Goal: Navigation & Orientation: Find specific page/section

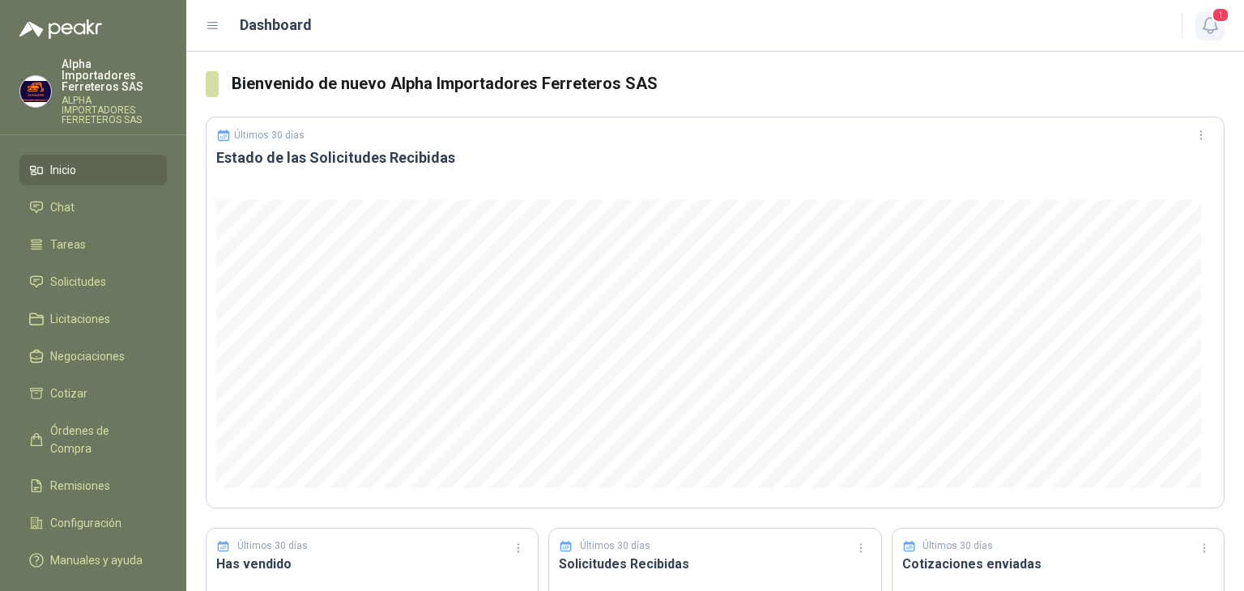
click at [1215, 23] on icon "button" at bounding box center [1210, 25] width 20 height 20
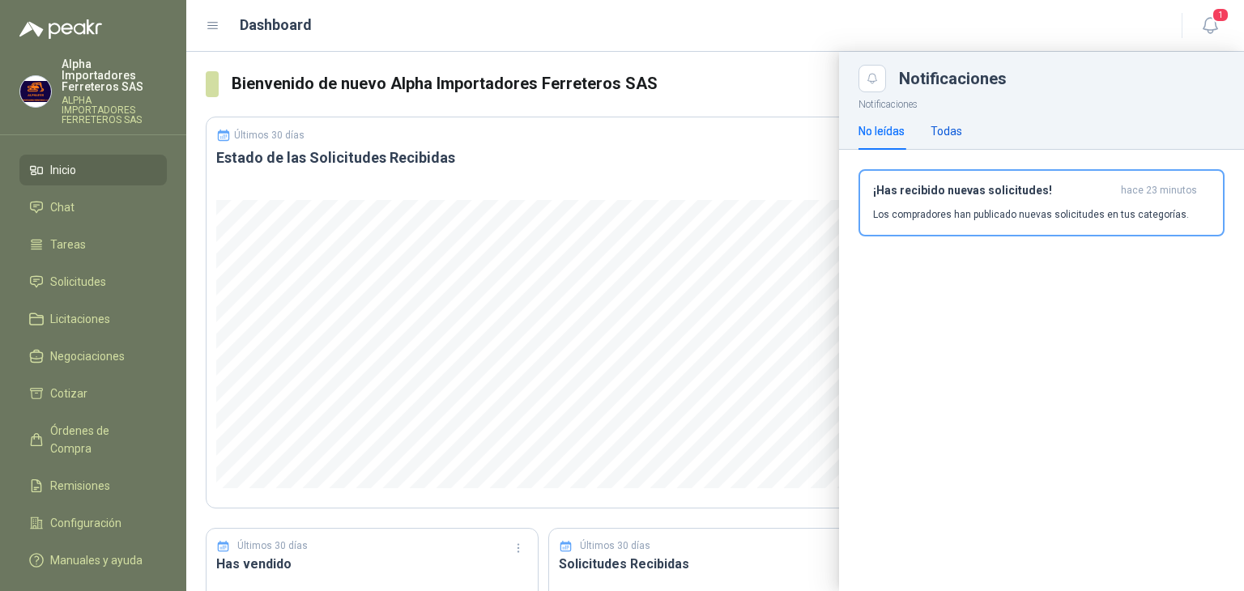
click at [943, 131] on div "Todas" at bounding box center [946, 131] width 32 height 18
click at [897, 128] on div "No leídas" at bounding box center [881, 131] width 46 height 18
click at [706, 32] on div "Dashboard" at bounding box center [684, 25] width 956 height 23
click at [1215, 28] on icon "button" at bounding box center [1209, 25] width 14 height 15
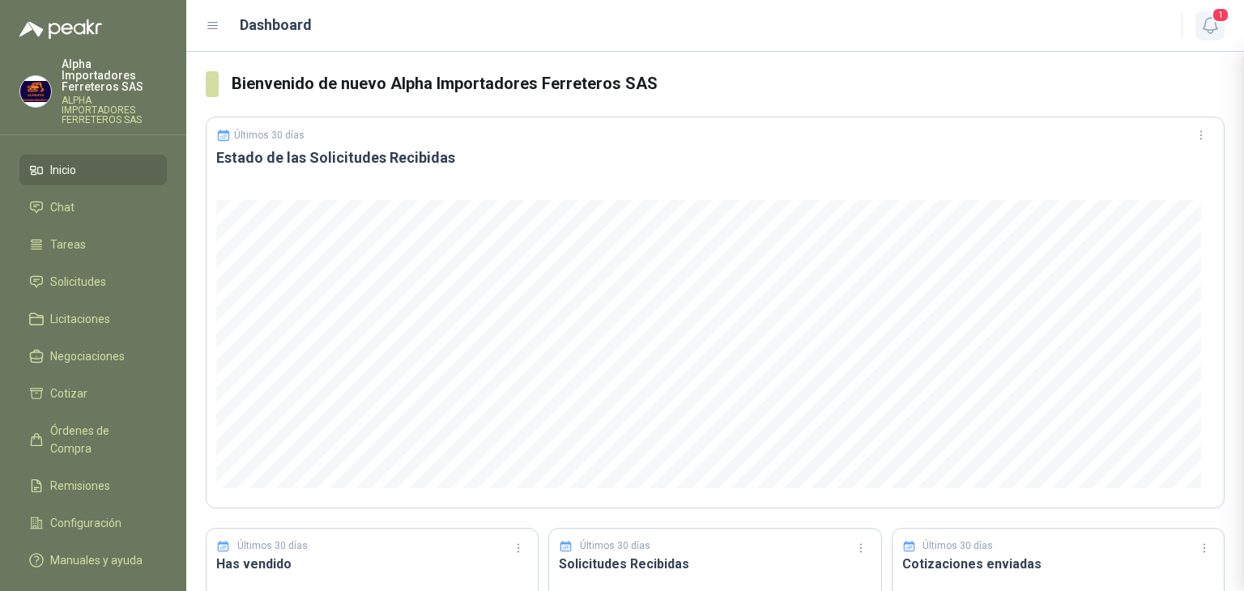
click at [1215, 28] on icon "button" at bounding box center [1210, 25] width 20 height 20
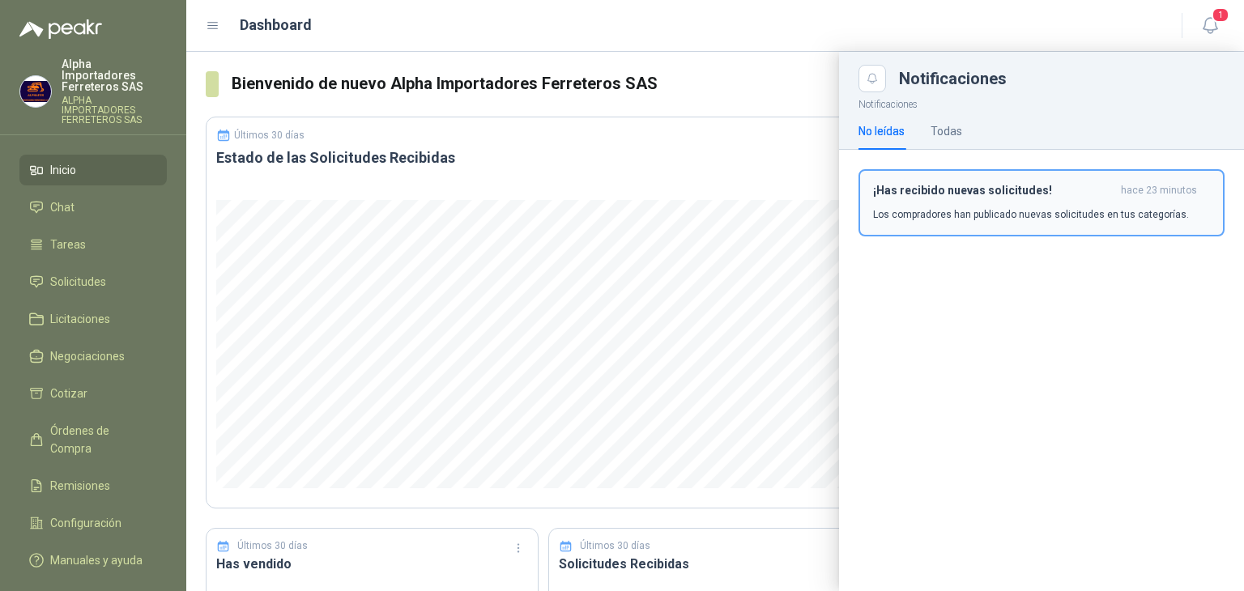
click at [1066, 195] on h3 "¡Has recibido nuevas solicitudes!" at bounding box center [993, 191] width 241 height 14
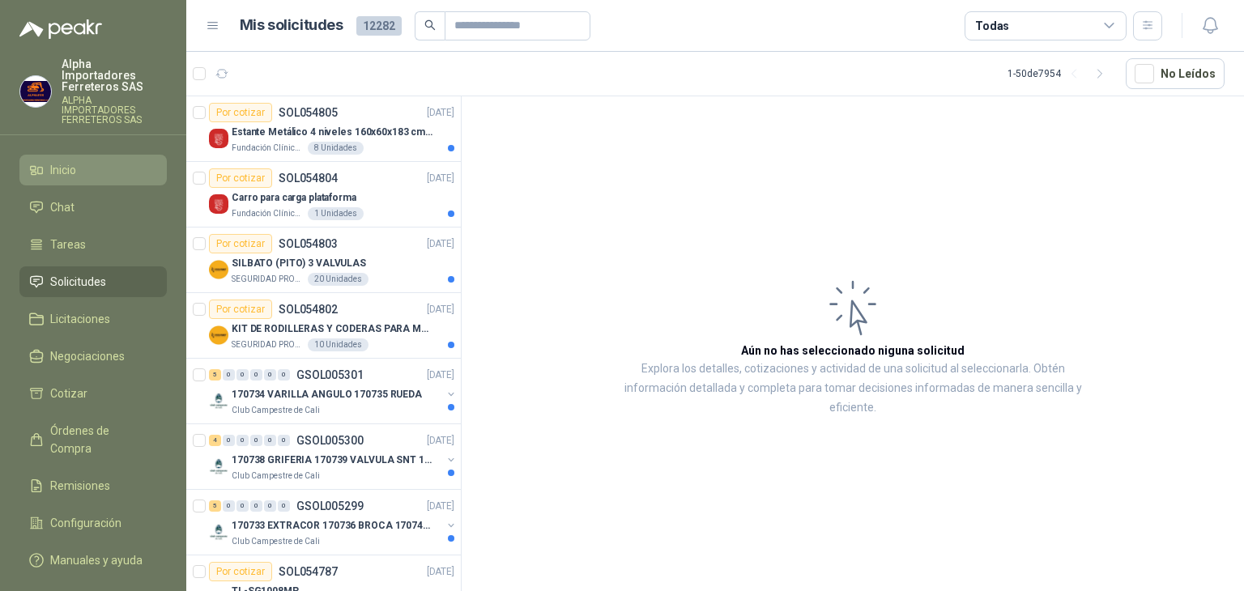
click at [76, 158] on link "Inicio" at bounding box center [92, 170] width 147 height 31
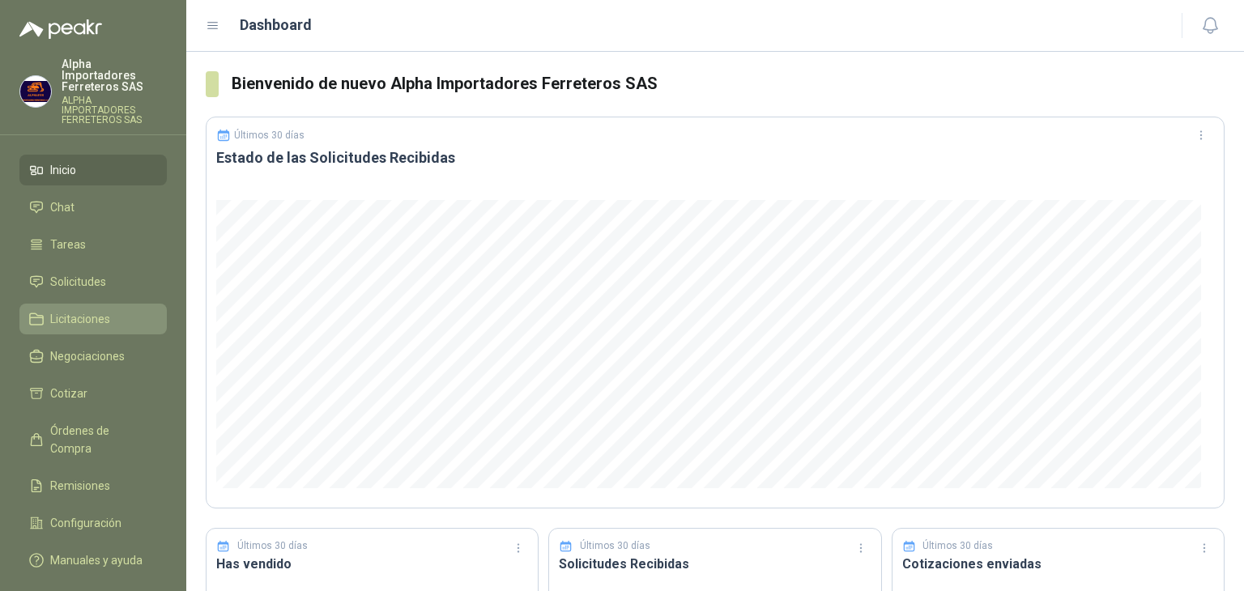
click at [109, 310] on span "Licitaciones" at bounding box center [80, 319] width 60 height 18
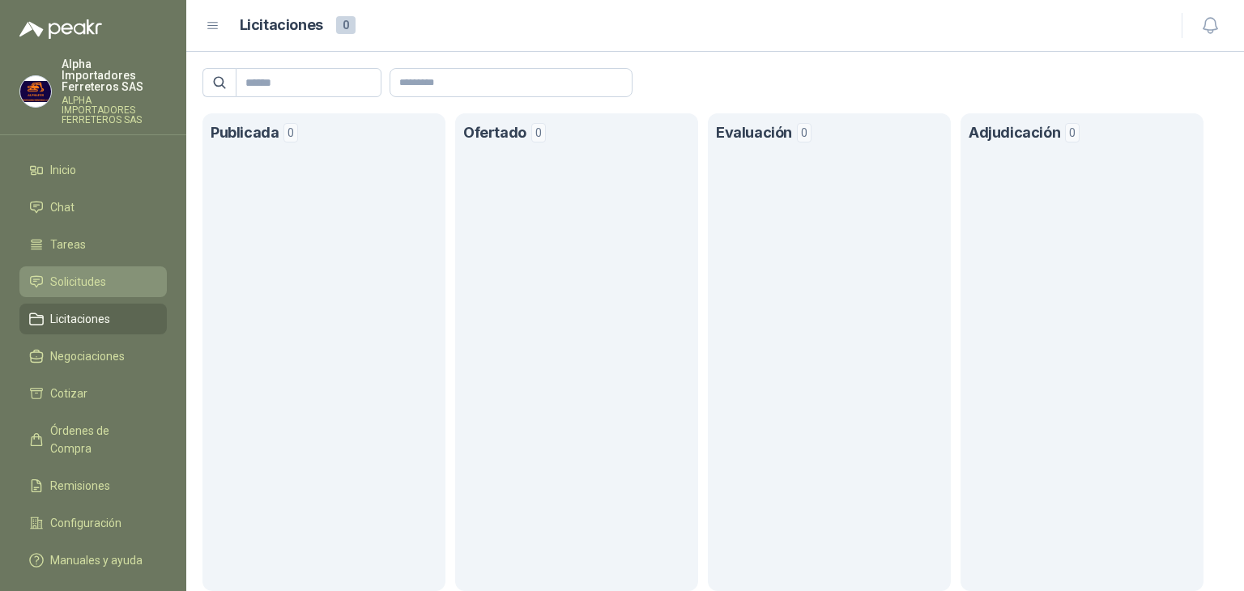
click at [100, 273] on span "Solicitudes" at bounding box center [78, 282] width 56 height 18
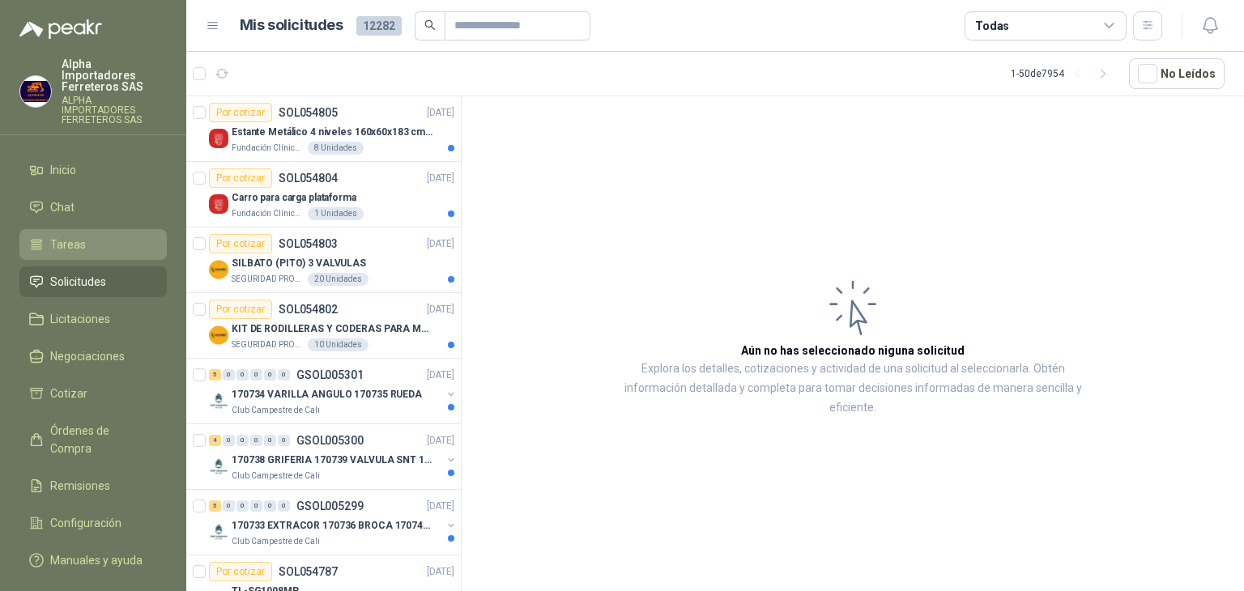
click at [85, 236] on li "Tareas" at bounding box center [93, 245] width 128 height 18
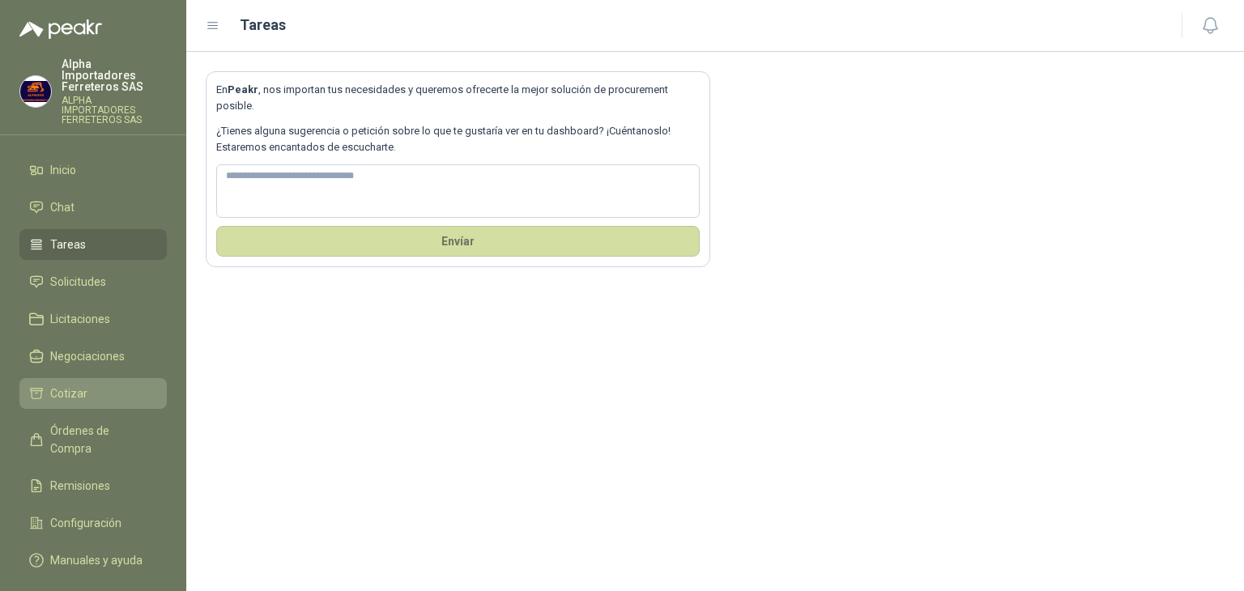
click at [90, 381] on link "Cotizar" at bounding box center [92, 393] width 147 height 31
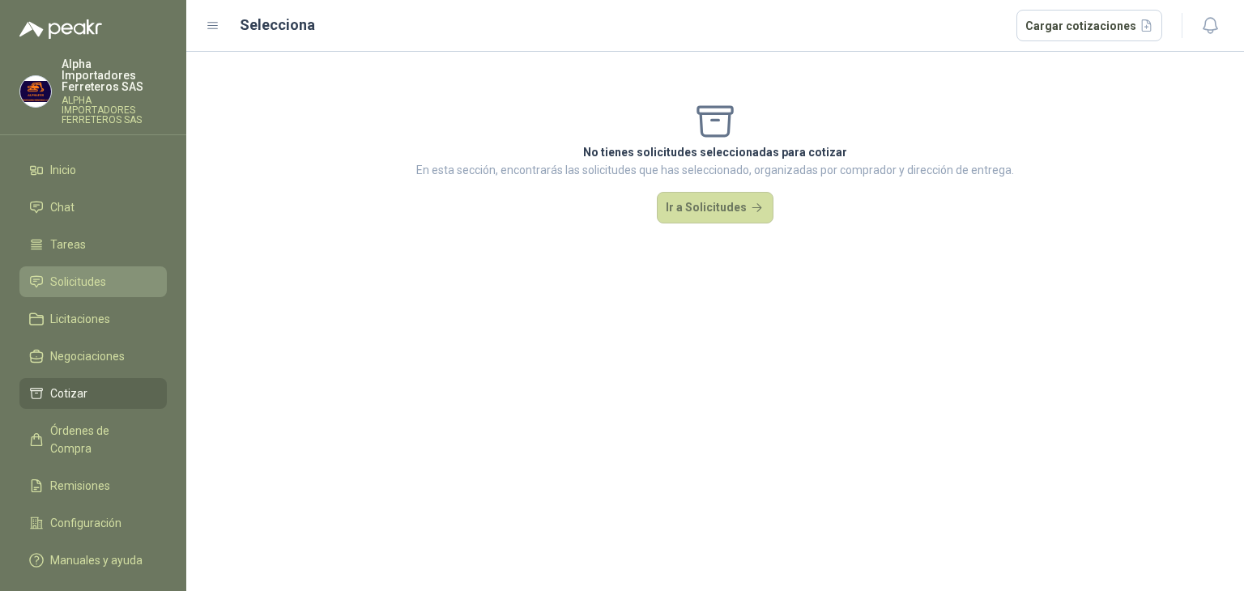
click at [87, 273] on span "Solicitudes" at bounding box center [78, 282] width 56 height 18
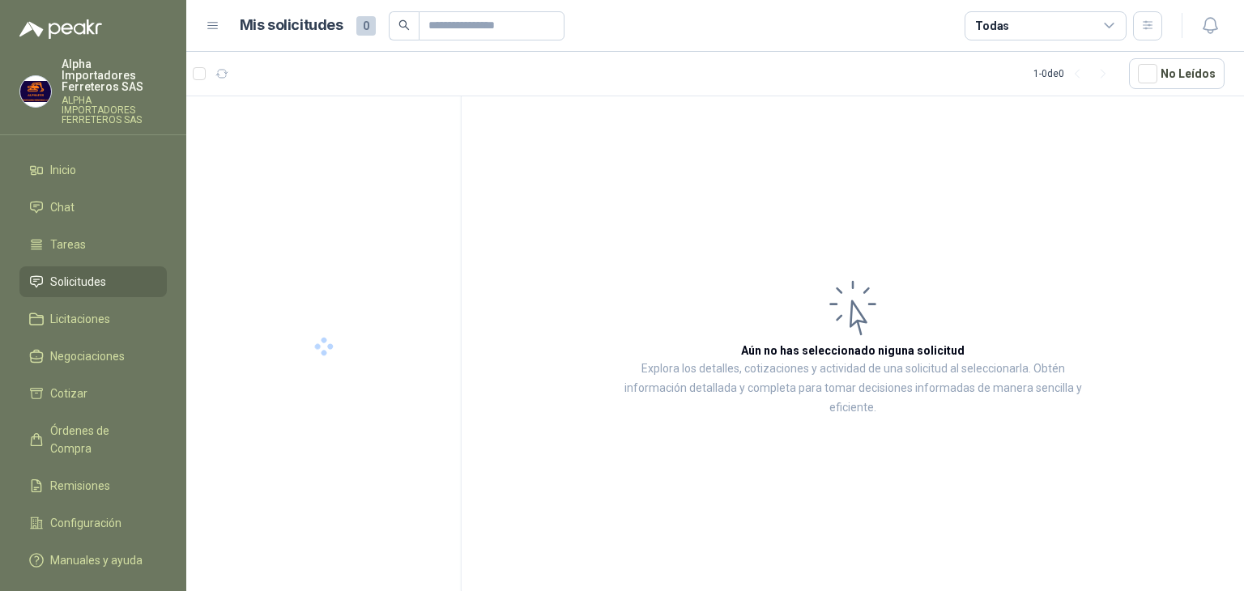
click at [1040, 19] on div "Todas" at bounding box center [1045, 25] width 162 height 29
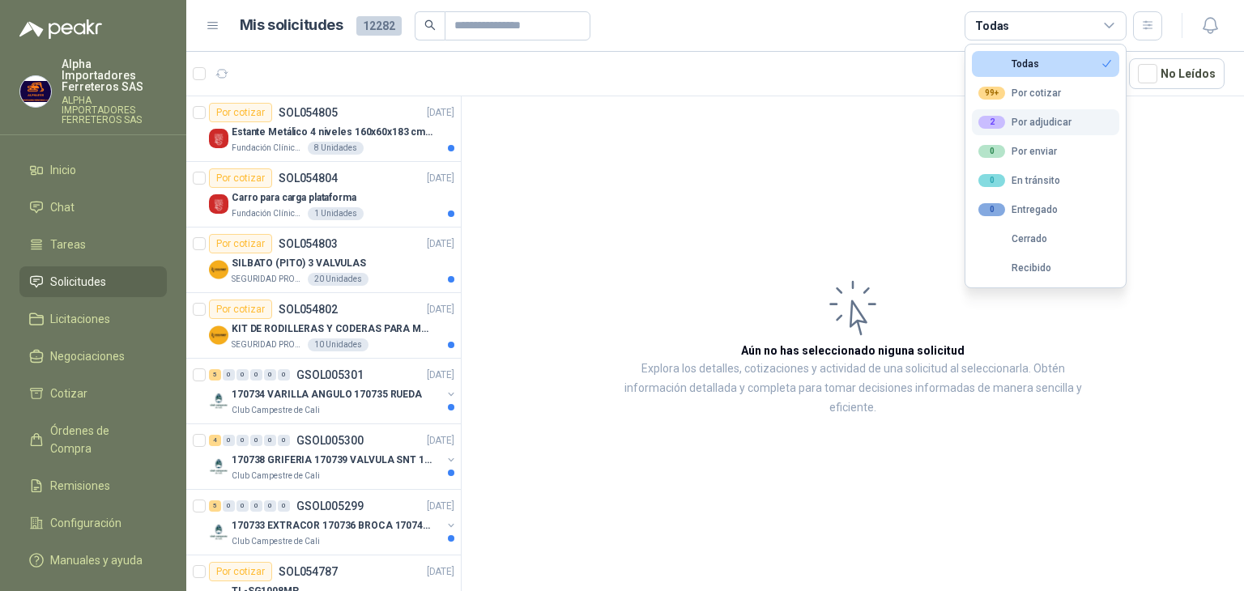
click at [1045, 124] on div "2 Por adjudicar" at bounding box center [1024, 122] width 93 height 13
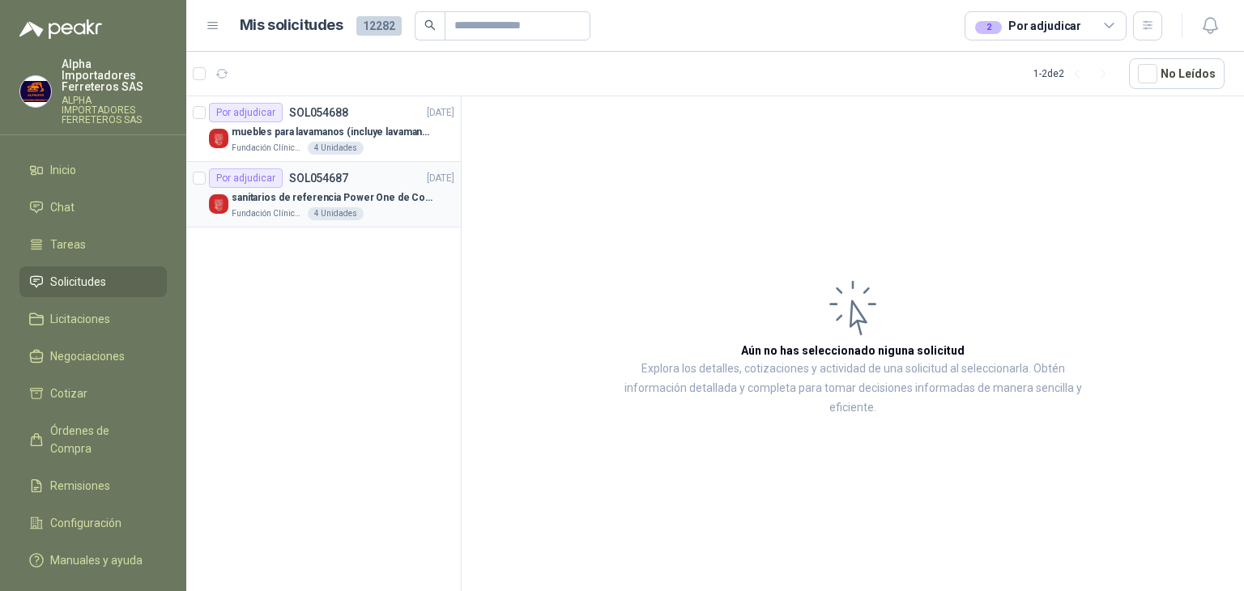
click at [382, 190] on p "sanitarios de referencia Power One de Corona" at bounding box center [333, 197] width 202 height 15
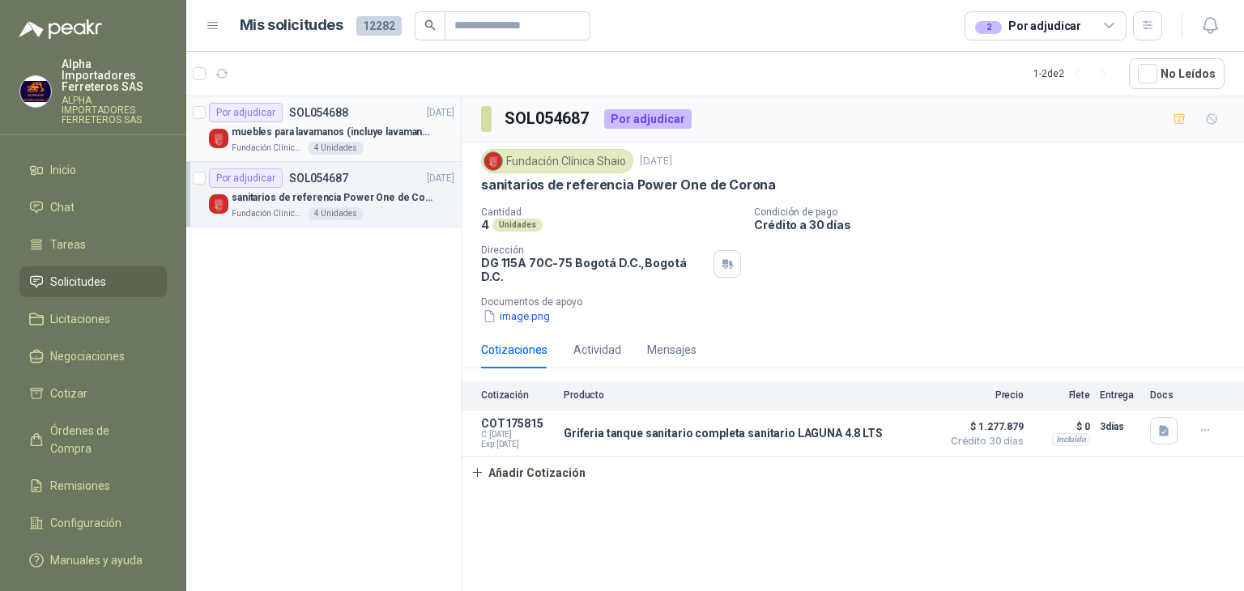
click at [357, 134] on p "muebles para lavamanos (incluye lavamanos)" at bounding box center [333, 132] width 202 height 15
click at [398, 192] on p "sanitarios de referencia Power One de Corona" at bounding box center [333, 197] width 202 height 15
click at [379, 132] on p "muebles para lavamanos (incluye lavamanos)" at bounding box center [333, 132] width 202 height 15
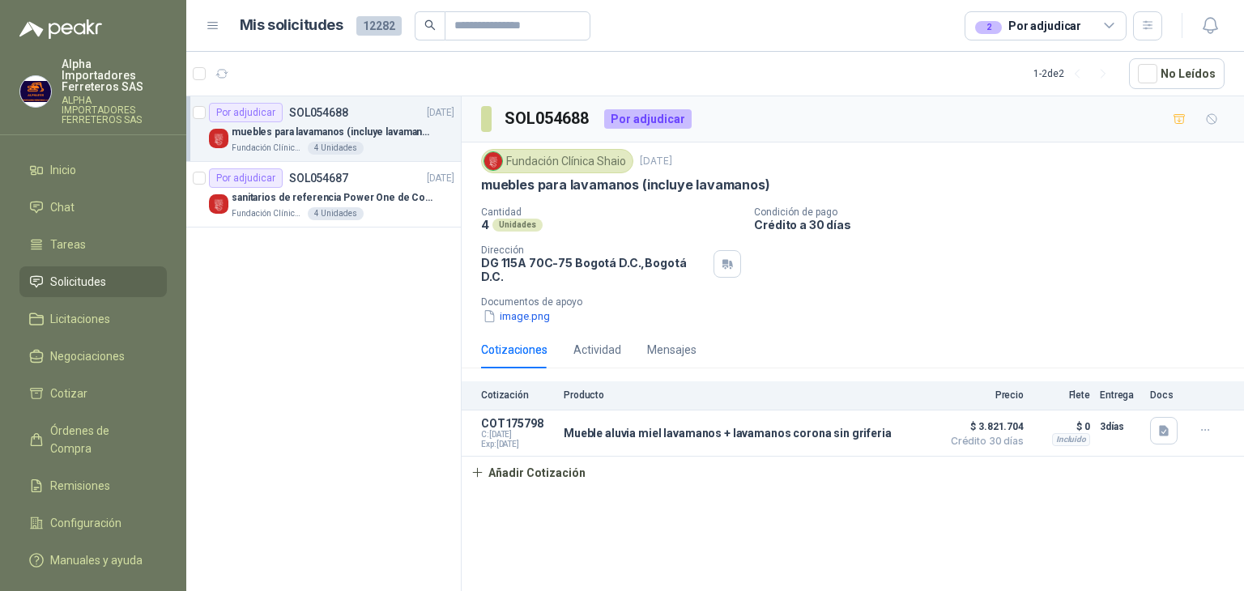
click at [1066, 29] on div "2 Por adjudicar" at bounding box center [1028, 26] width 106 height 18
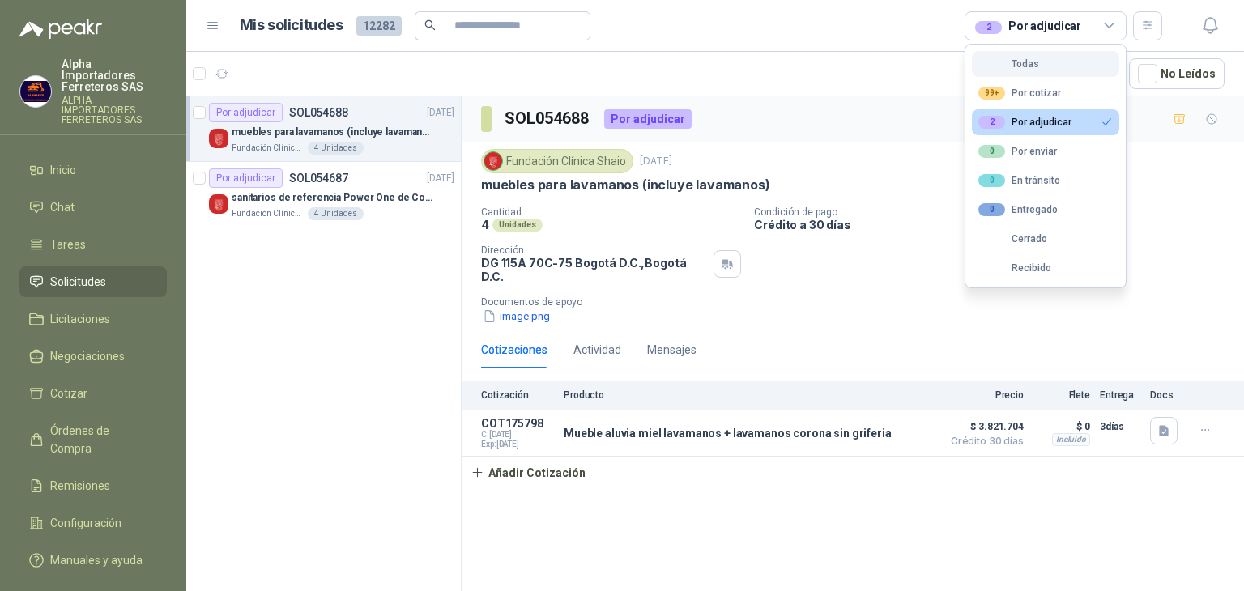
click at [1020, 58] on div "Todas" at bounding box center [1008, 63] width 61 height 11
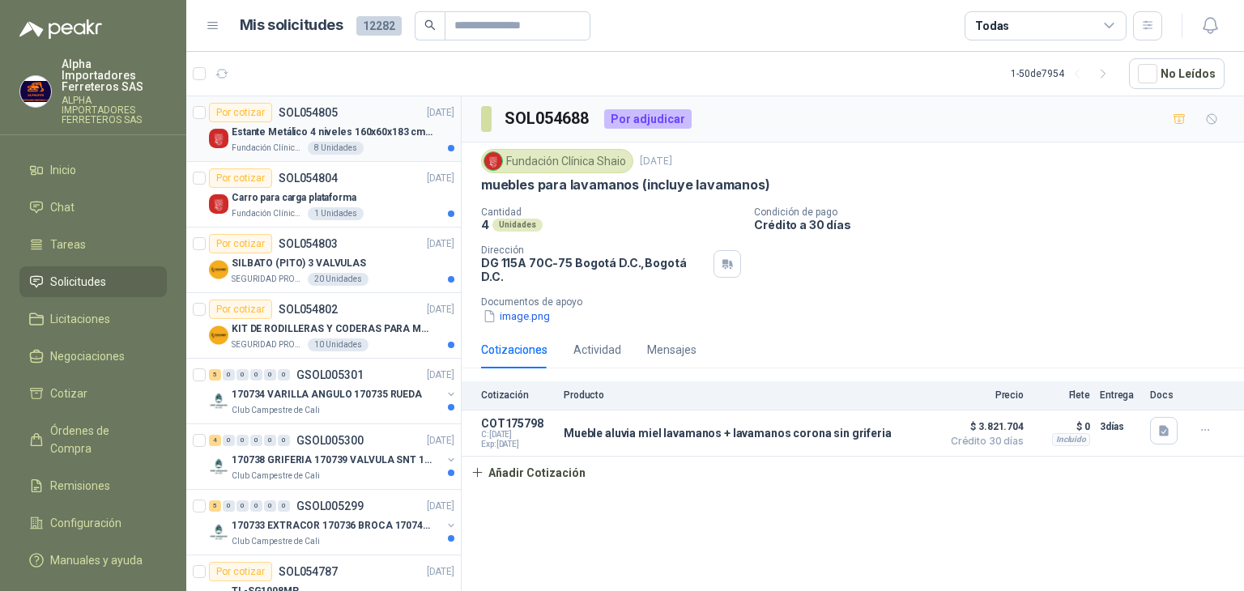
click at [263, 143] on p "Fundación Clínica Shaio" at bounding box center [268, 148] width 73 height 13
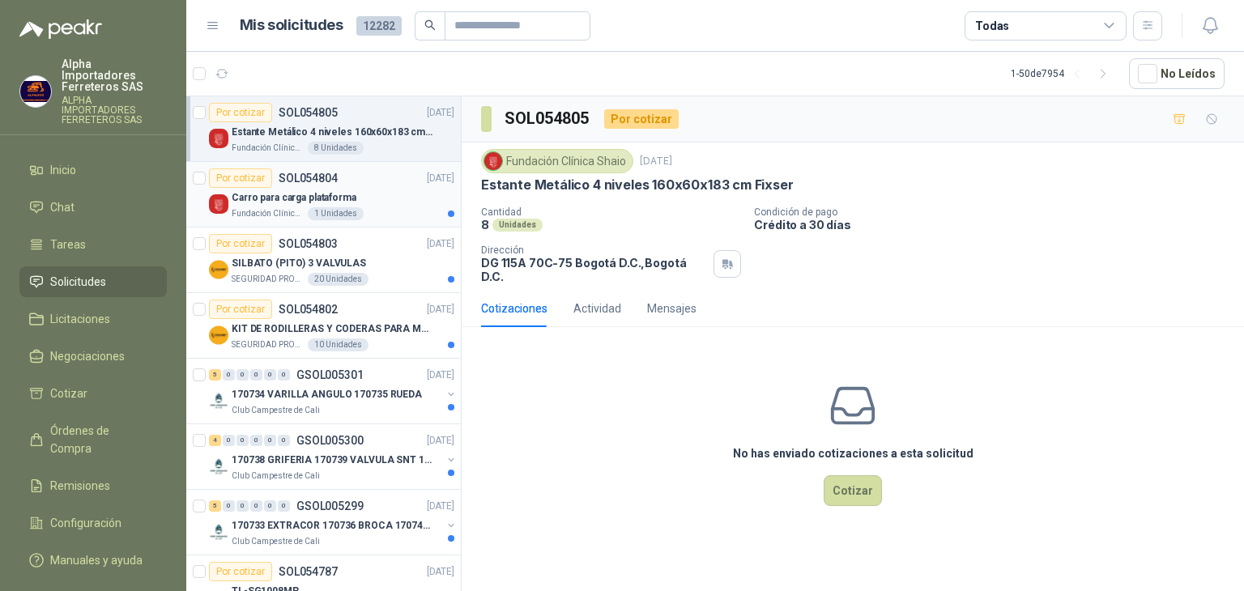
click at [373, 188] on div "Carro para carga plataforma" at bounding box center [343, 197] width 223 height 19
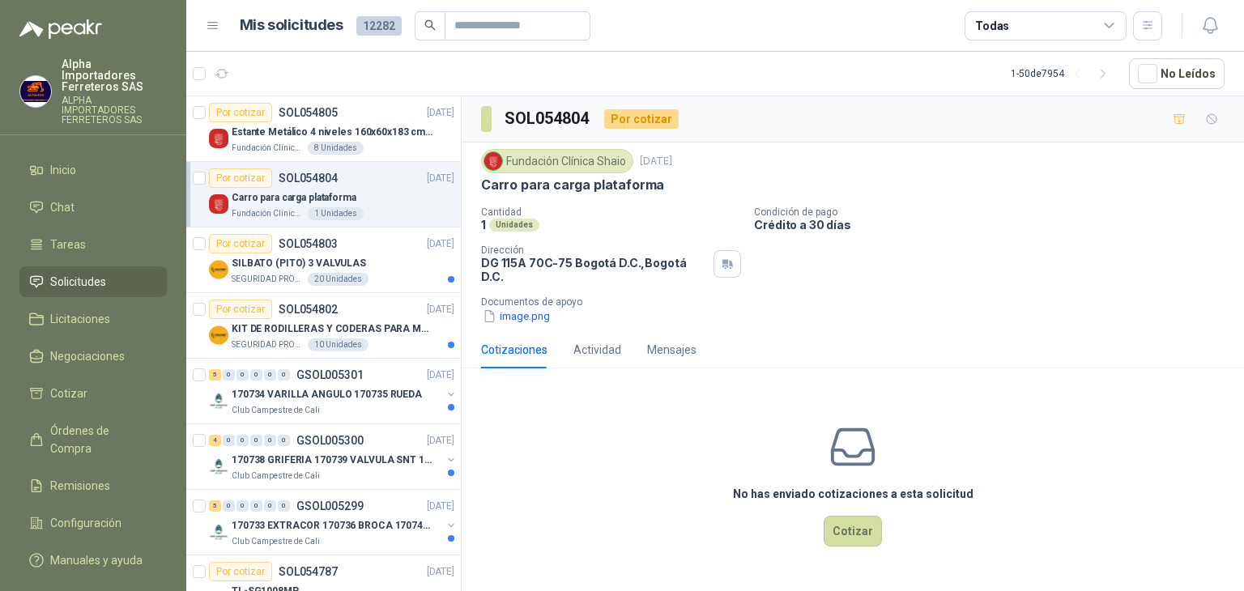
click at [1028, 23] on div "Todas" at bounding box center [1045, 25] width 162 height 29
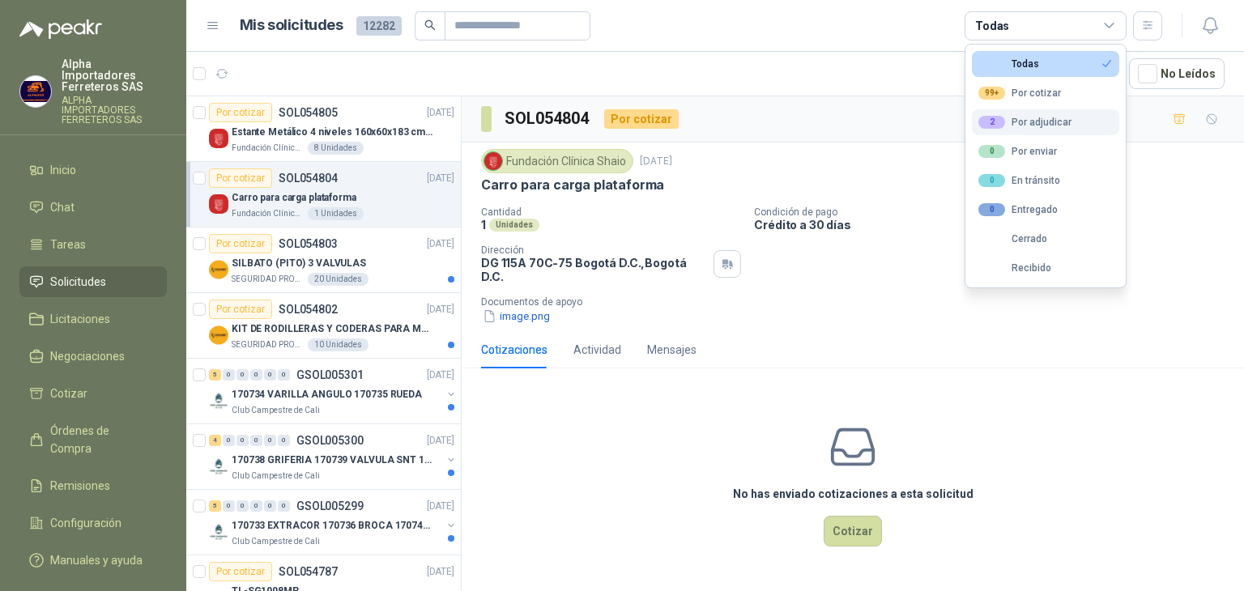
click at [1033, 116] on div "2 Por adjudicar" at bounding box center [1024, 122] width 93 height 13
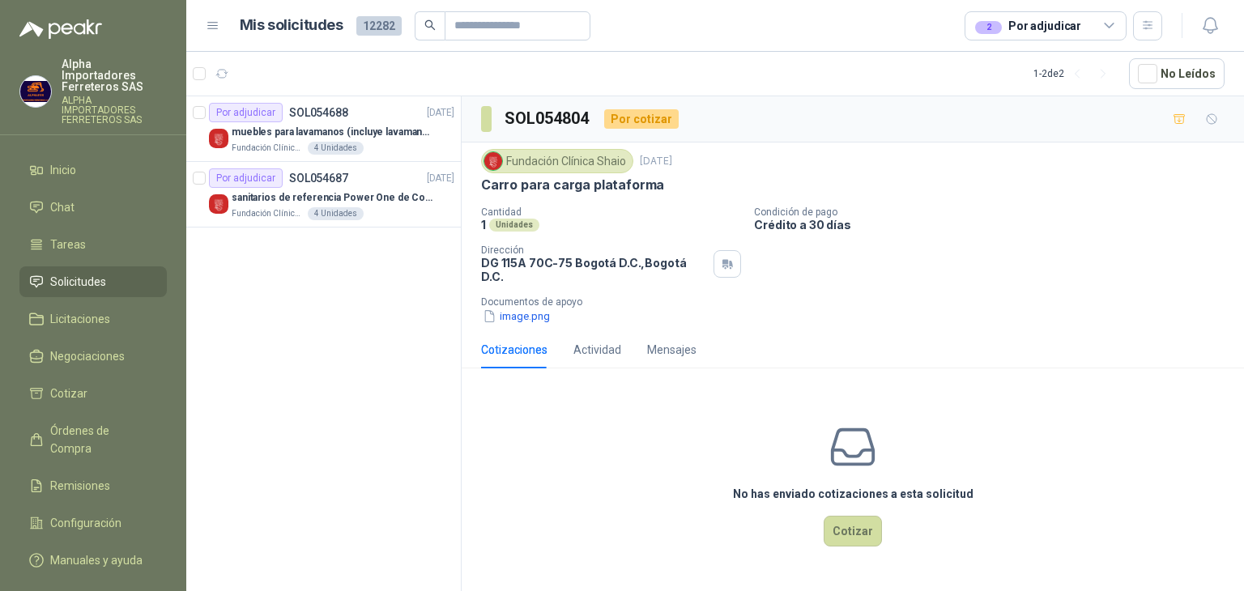
click at [719, 50] on header "Mis solicitudes 12282 2 Por adjudicar" at bounding box center [715, 26] width 1058 height 52
click at [1020, 26] on div "2 Por adjudicar" at bounding box center [1028, 26] width 106 height 18
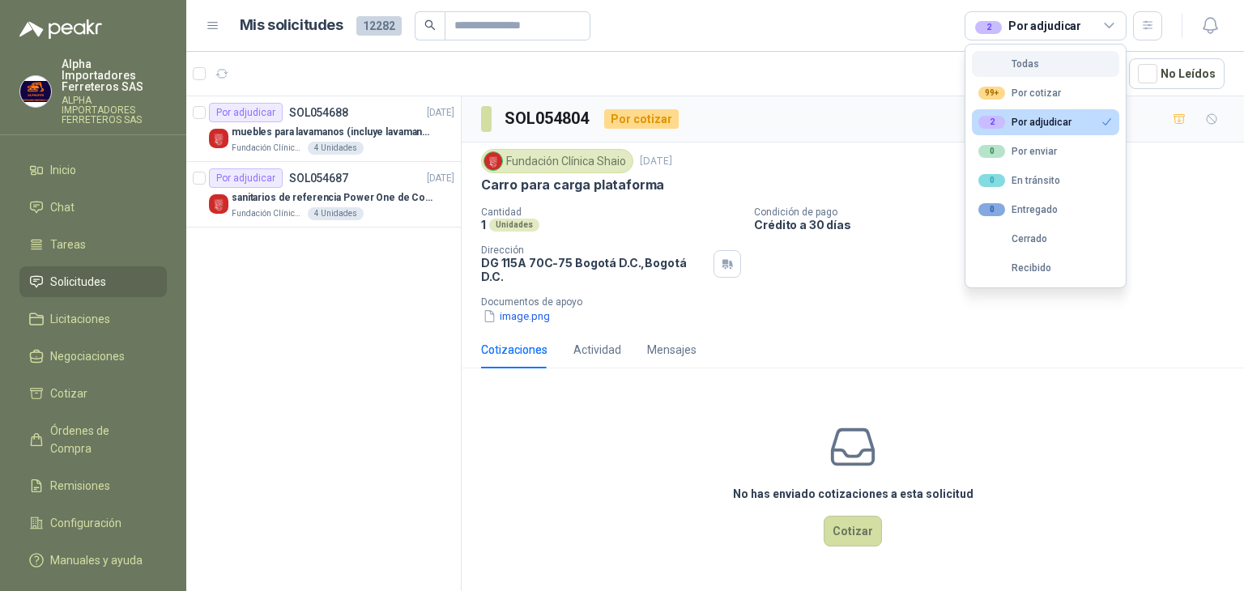
click at [1024, 73] on button "Todas" at bounding box center [1045, 64] width 147 height 26
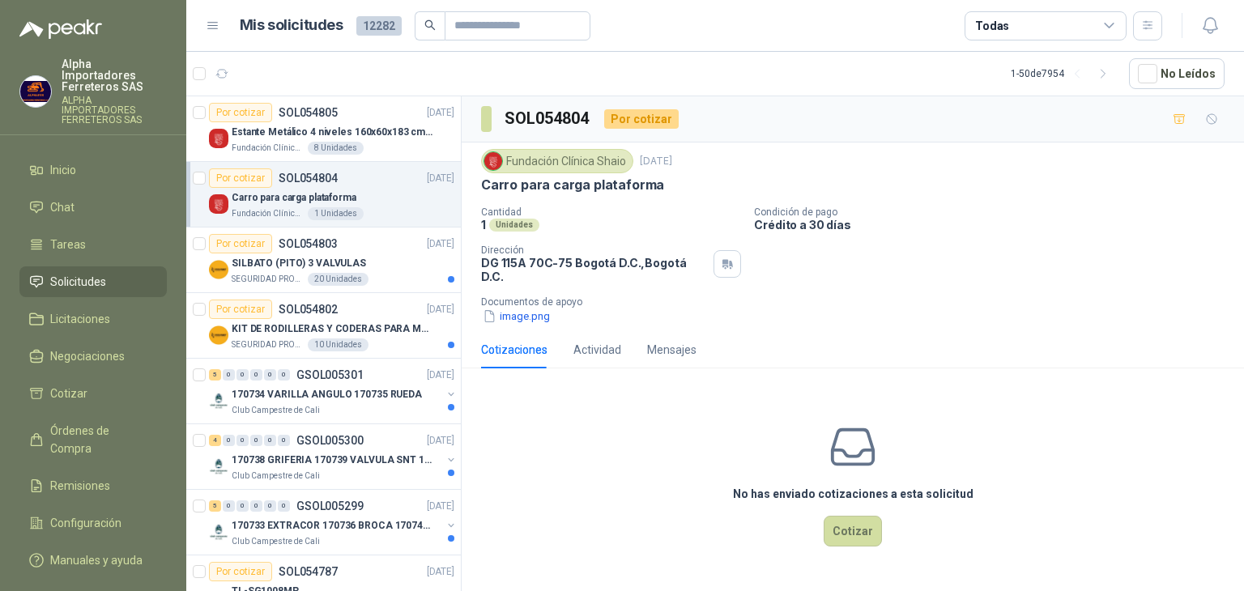
click at [1021, 17] on div "Todas" at bounding box center [1045, 25] width 162 height 29
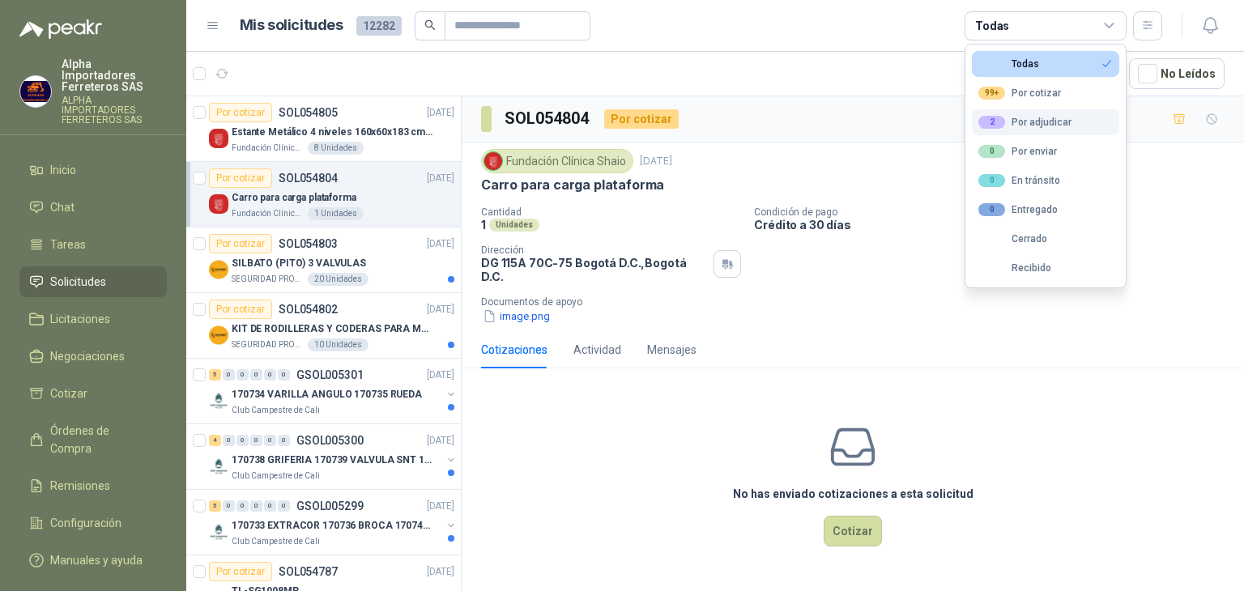
click at [1032, 122] on div "2 Por adjudicar" at bounding box center [1024, 122] width 93 height 13
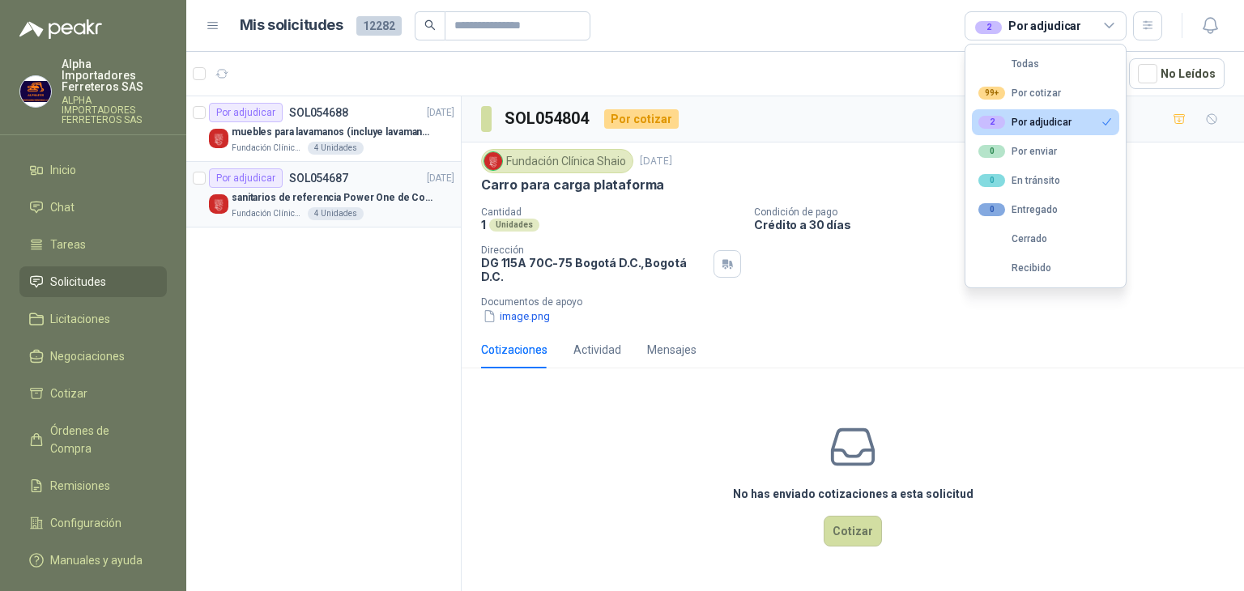
click at [375, 208] on div "Fundación Clínica Shaio 4 Unidades" at bounding box center [343, 213] width 223 height 13
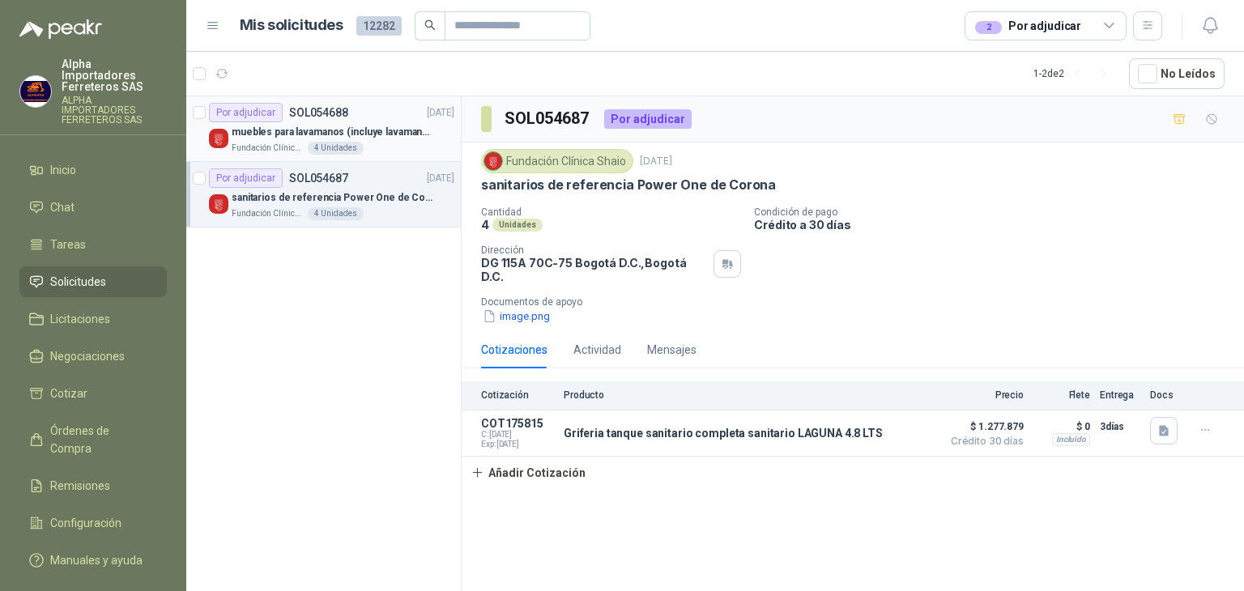
click at [368, 143] on div "Fundación Clínica Shaio 4 Unidades" at bounding box center [343, 148] width 223 height 13
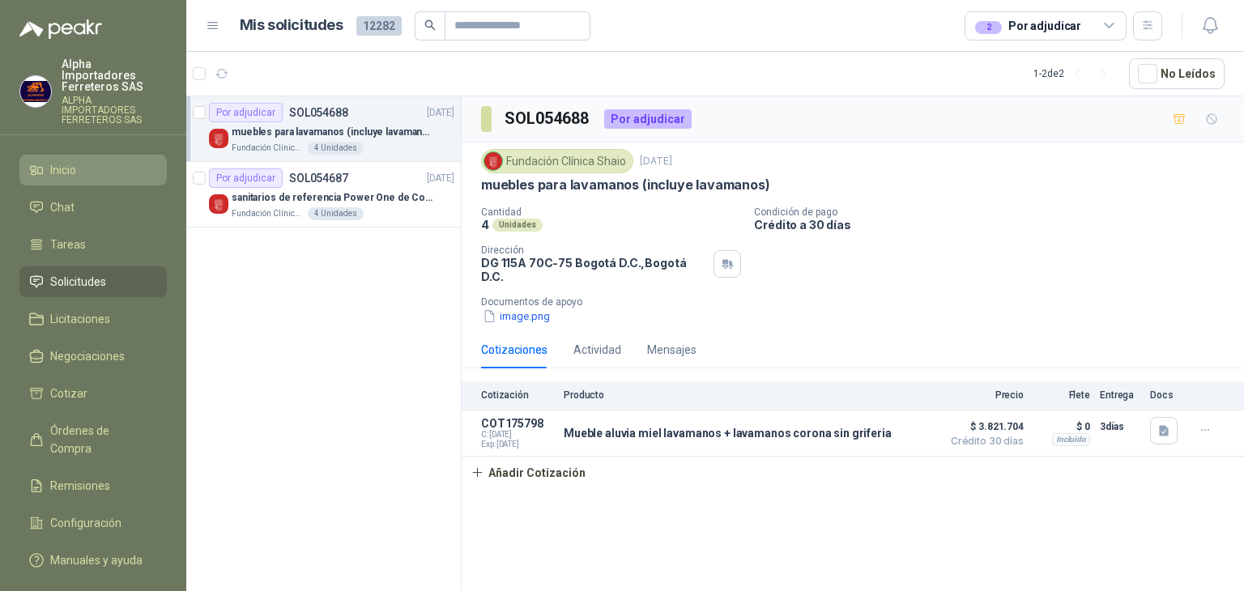
click at [84, 161] on li "Inicio" at bounding box center [93, 170] width 128 height 18
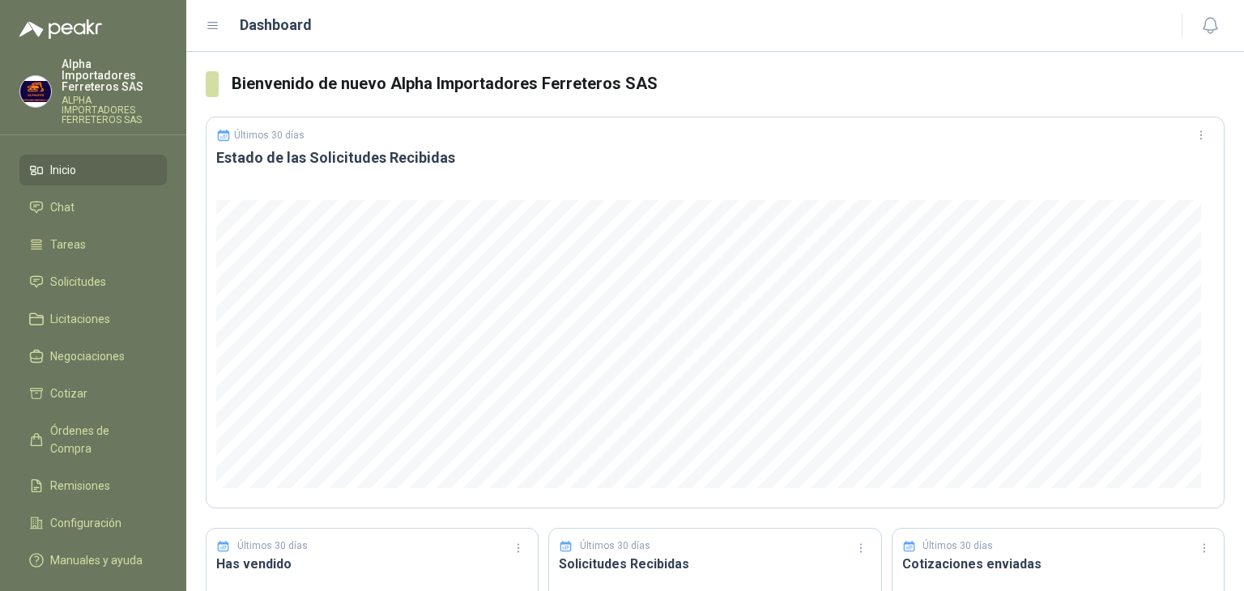
click at [49, 76] on img at bounding box center [35, 91] width 31 height 31
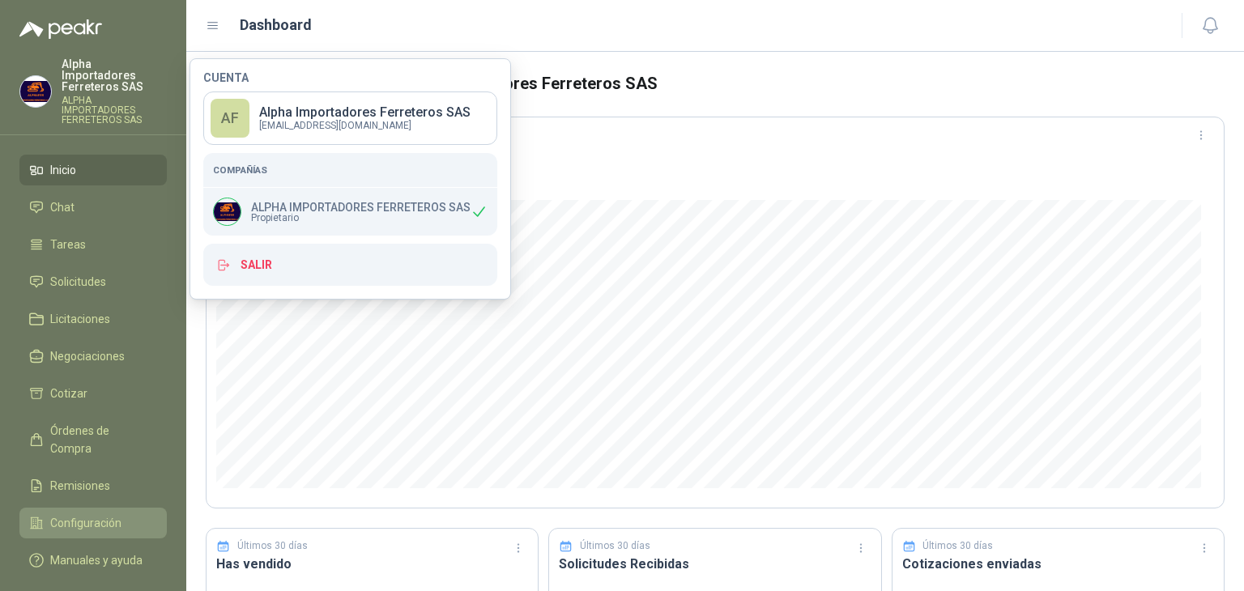
click at [62, 514] on span "Configuración" at bounding box center [85, 523] width 71 height 18
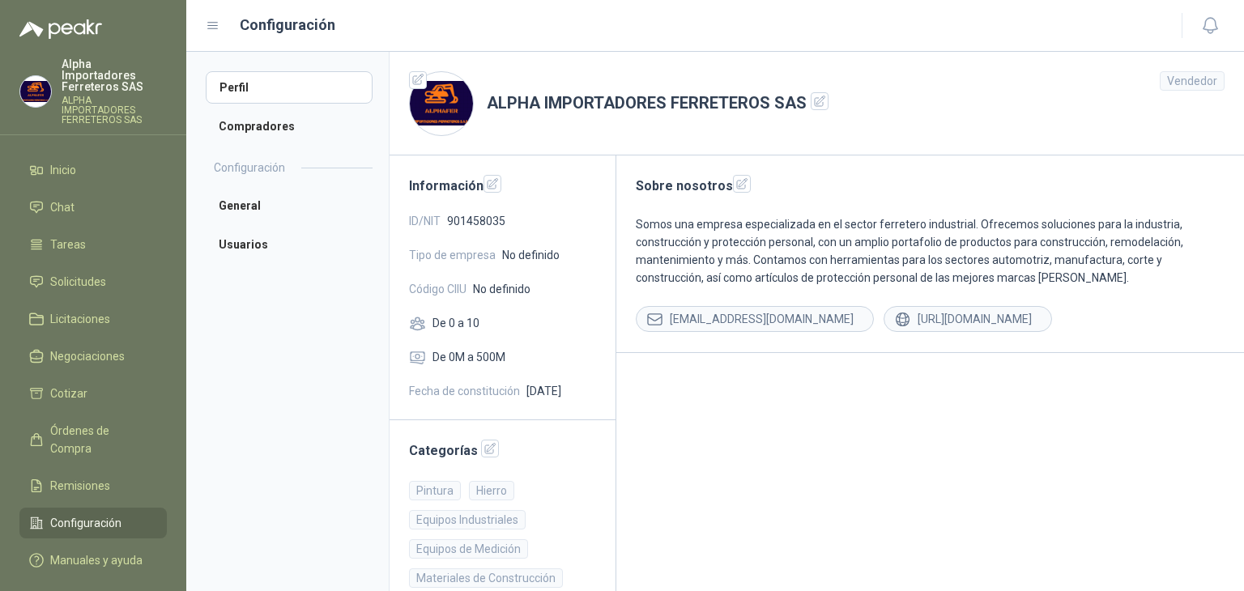
drag, startPoint x: 543, startPoint y: 251, endPoint x: 534, endPoint y: 253, distance: 8.3
click at [542, 251] on span "No definido" at bounding box center [530, 255] width 57 height 18
click at [496, 187] on icon "button" at bounding box center [493, 184] width 14 height 14
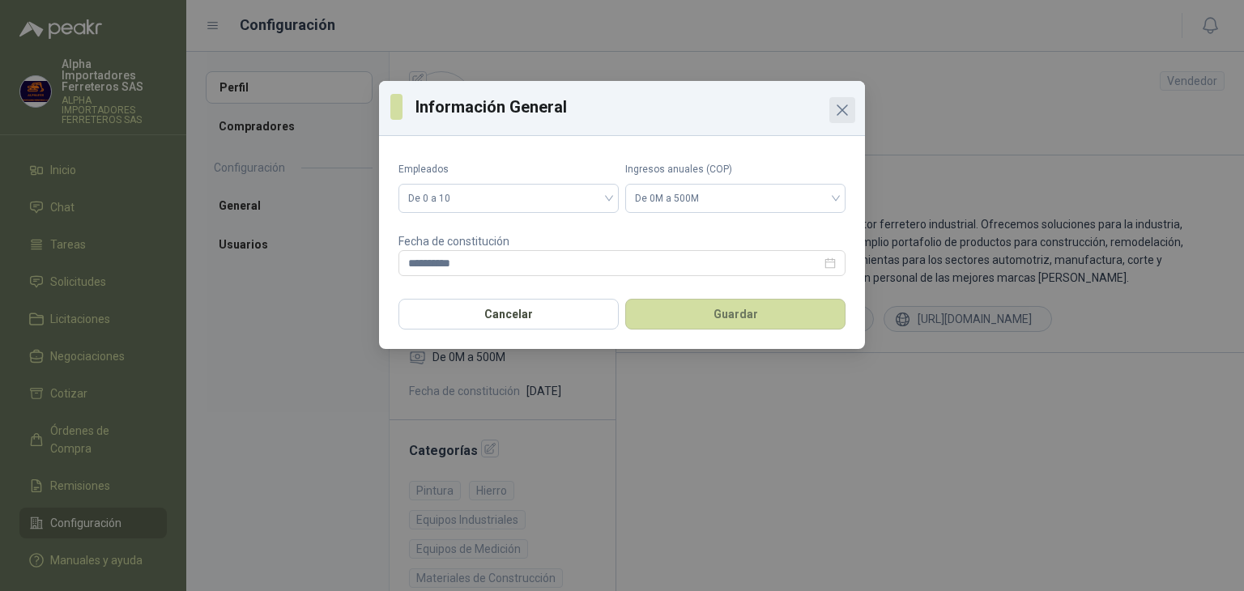
click at [834, 117] on icon "Close" at bounding box center [841, 109] width 19 height 19
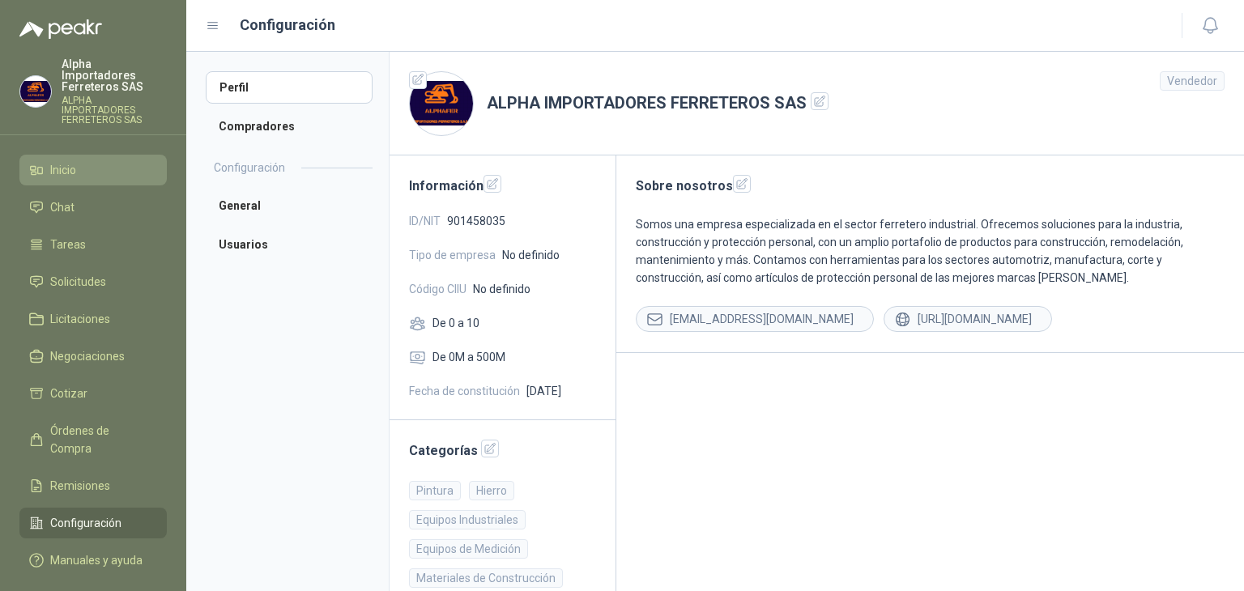
click at [50, 159] on link "Inicio" at bounding box center [92, 170] width 147 height 31
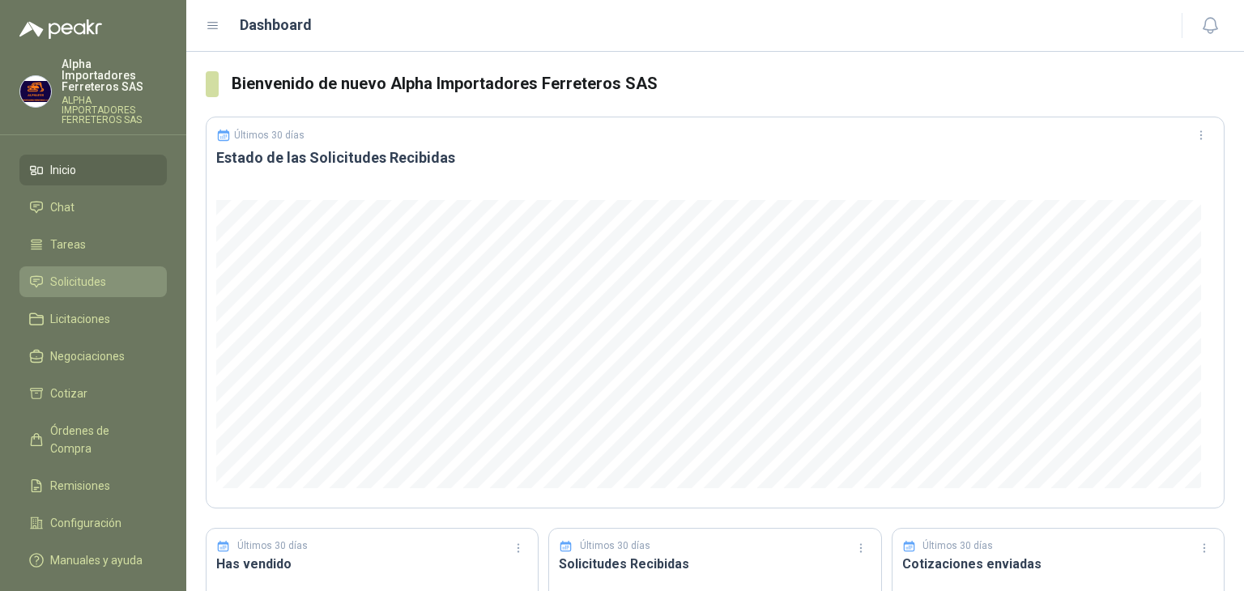
click at [70, 273] on span "Solicitudes" at bounding box center [78, 282] width 56 height 18
